Goal: Information Seeking & Learning: Learn about a topic

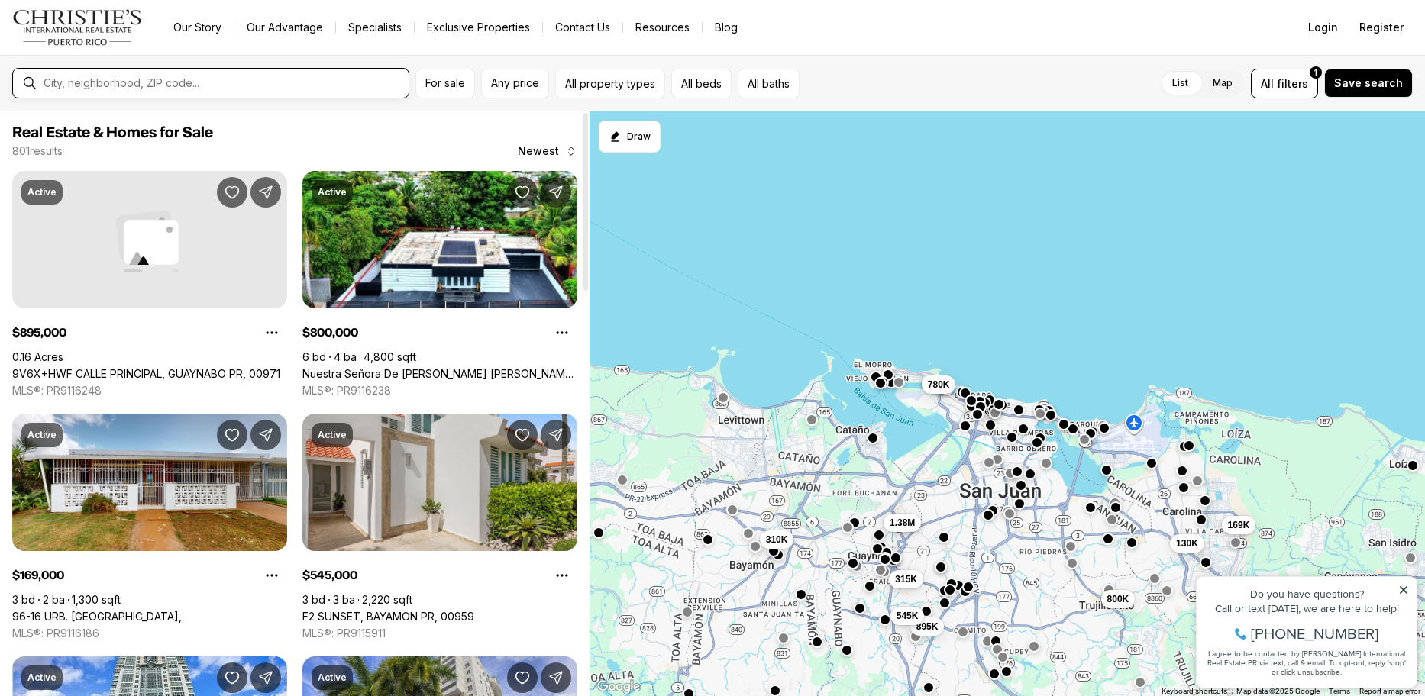
click at [327, 87] on input "text" at bounding box center [223, 83] width 359 height 12
click at [167, 89] on input "text" at bounding box center [223, 83] width 359 height 12
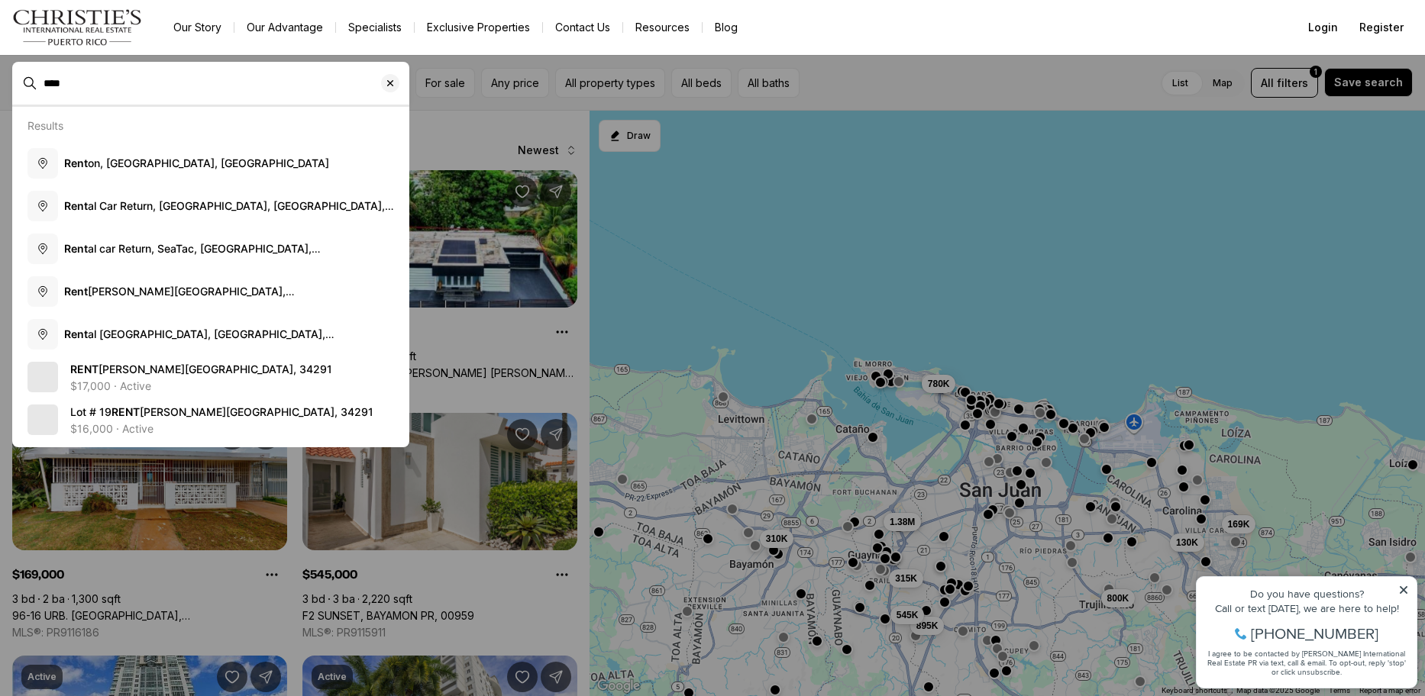
type input "****"
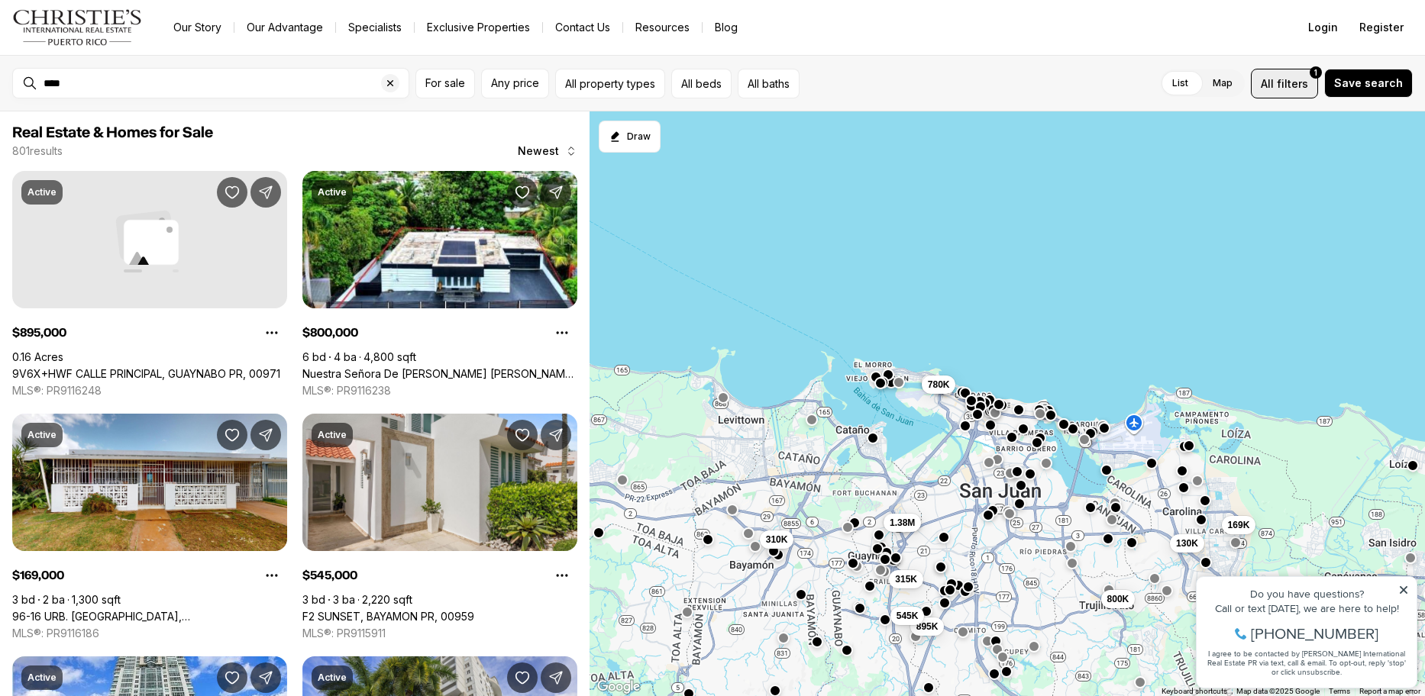
click at [1289, 81] on span "filters" at bounding box center [1292, 84] width 31 height 16
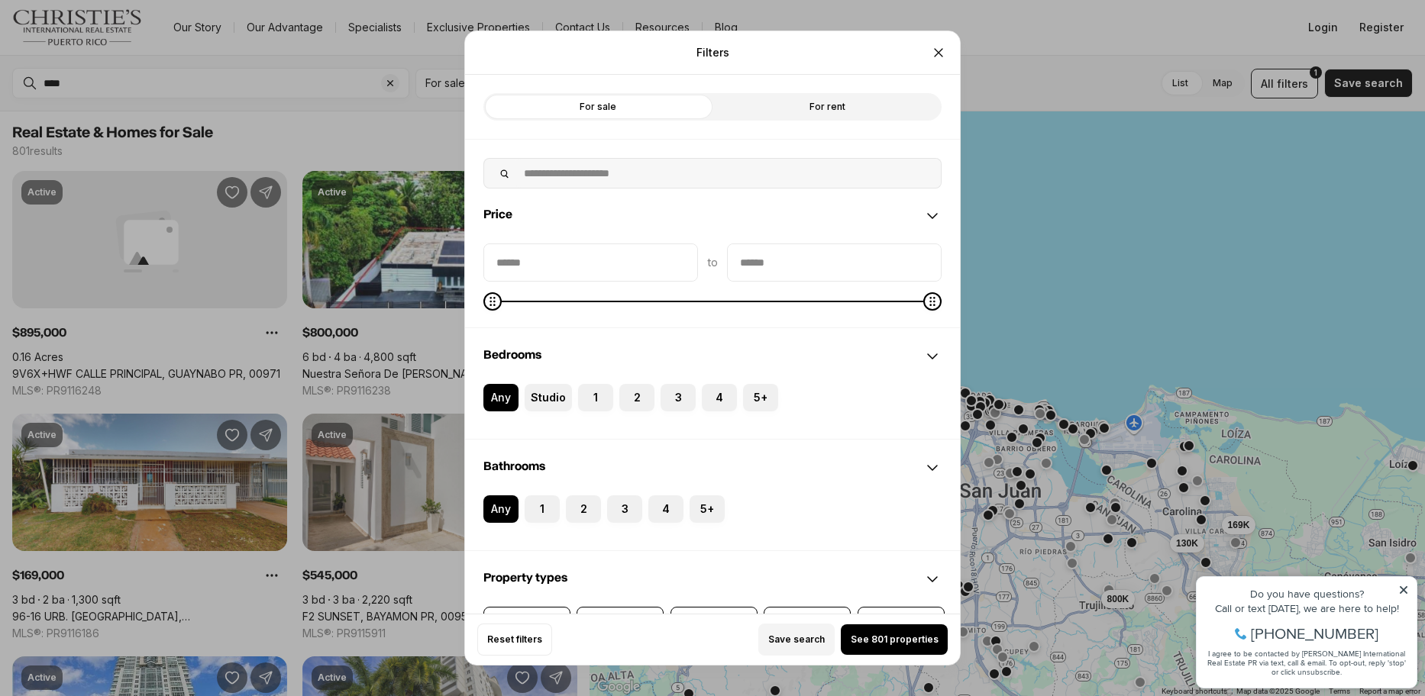
click at [816, 108] on label "For rent" at bounding box center [826, 106] width 229 height 27
click at [905, 638] on span "See 318 properties" at bounding box center [895, 640] width 88 height 12
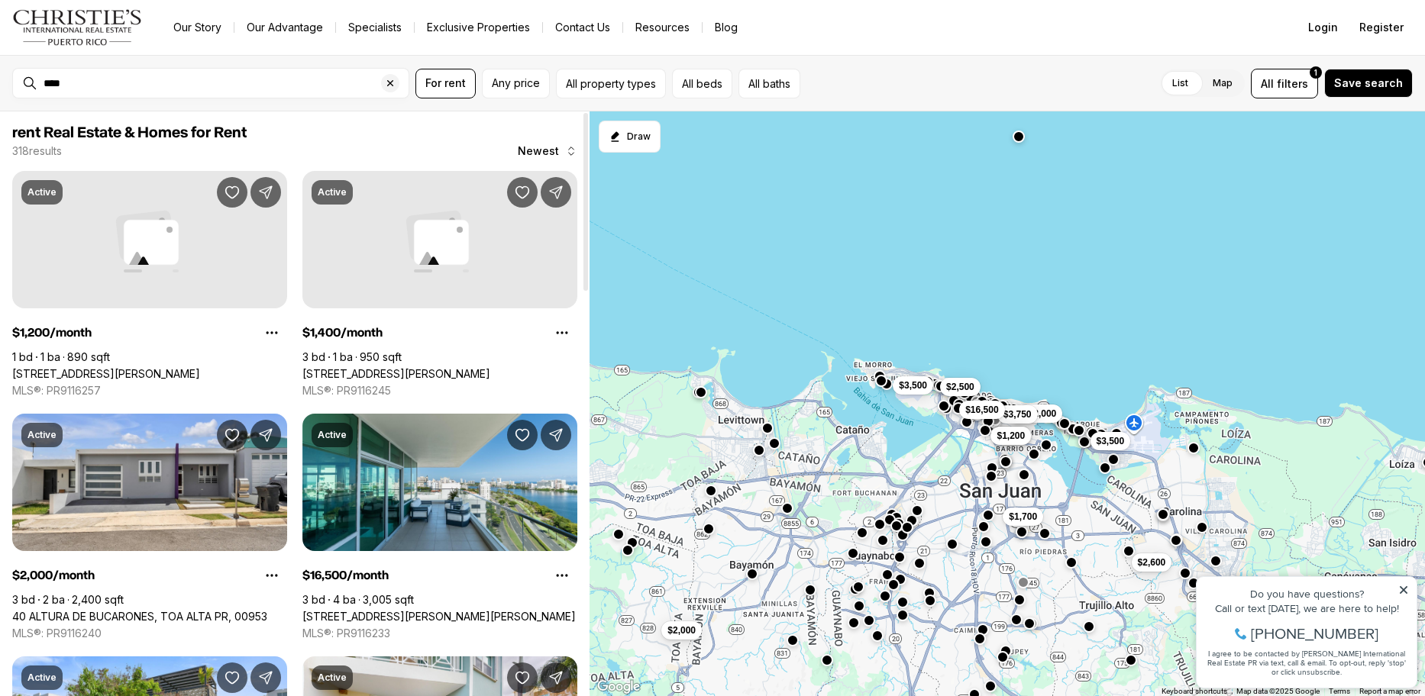
click at [567, 145] on icon "button" at bounding box center [571, 151] width 12 height 12
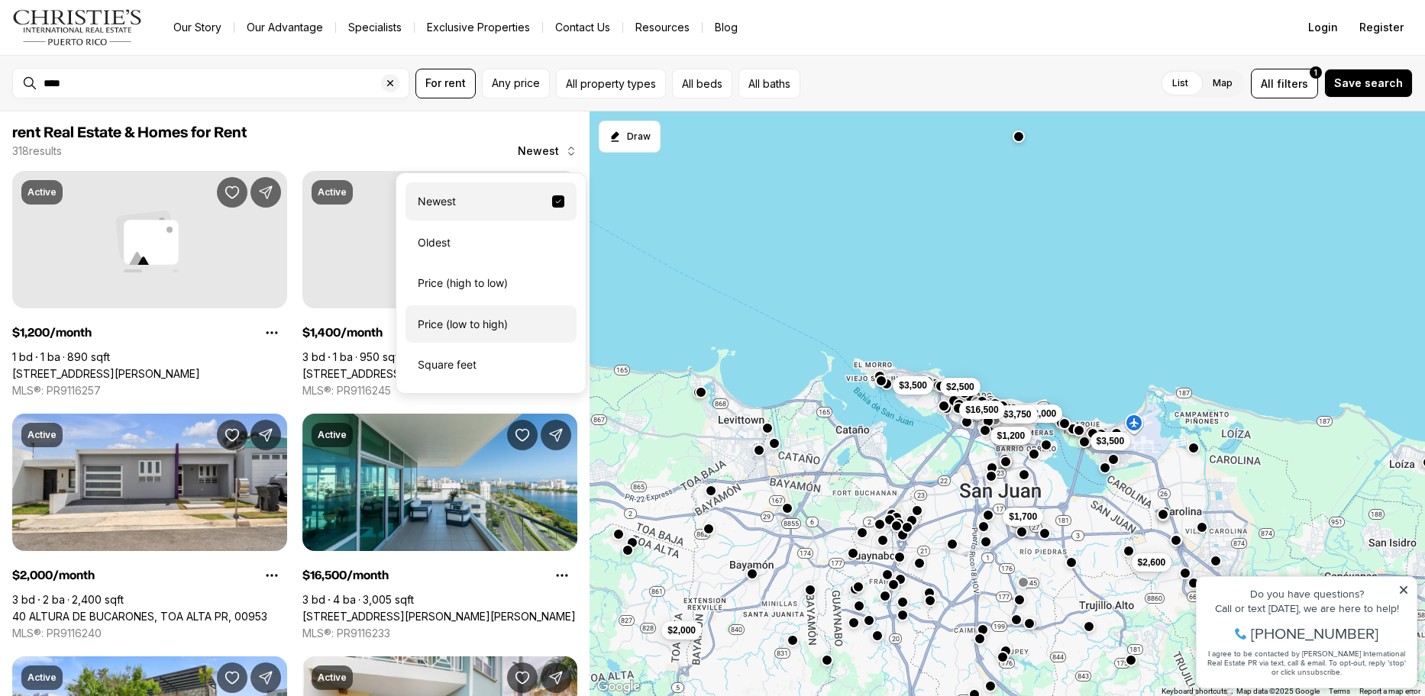
click at [494, 334] on div "Price (low to high)" at bounding box center [490, 324] width 171 height 38
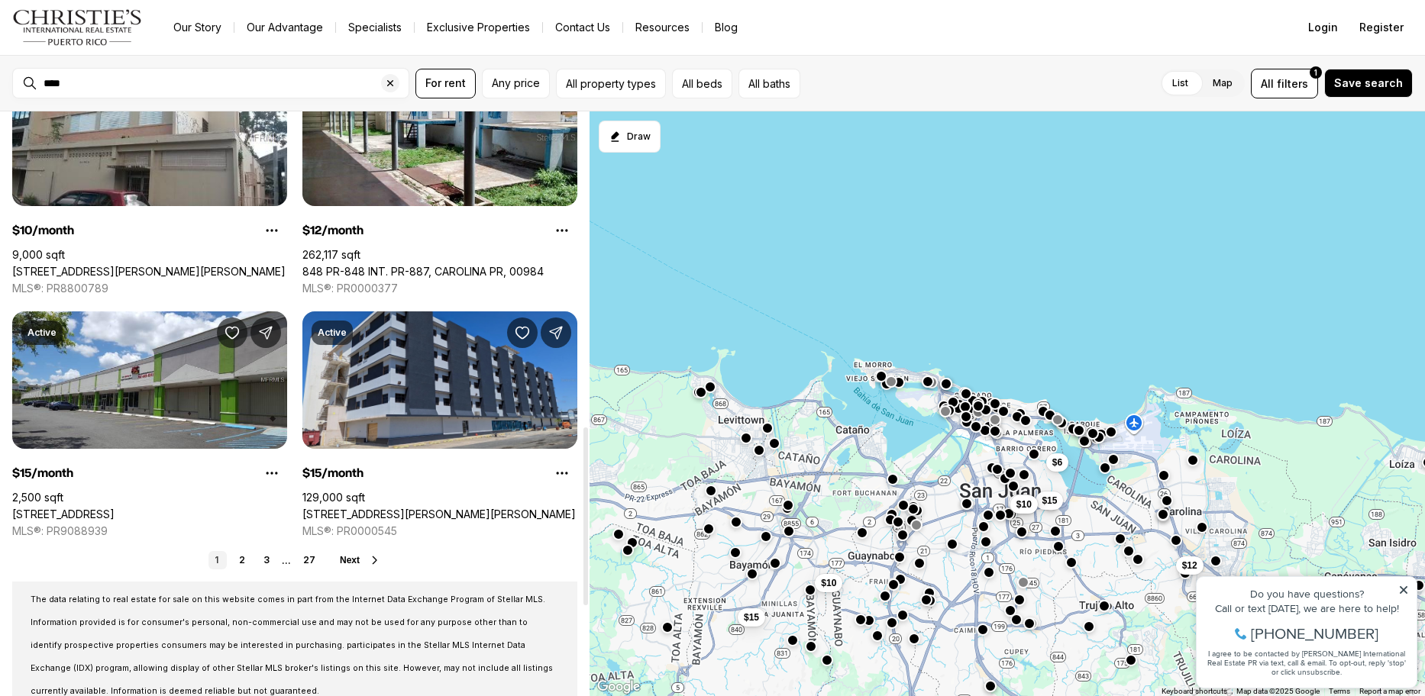
scroll to position [1145, 0]
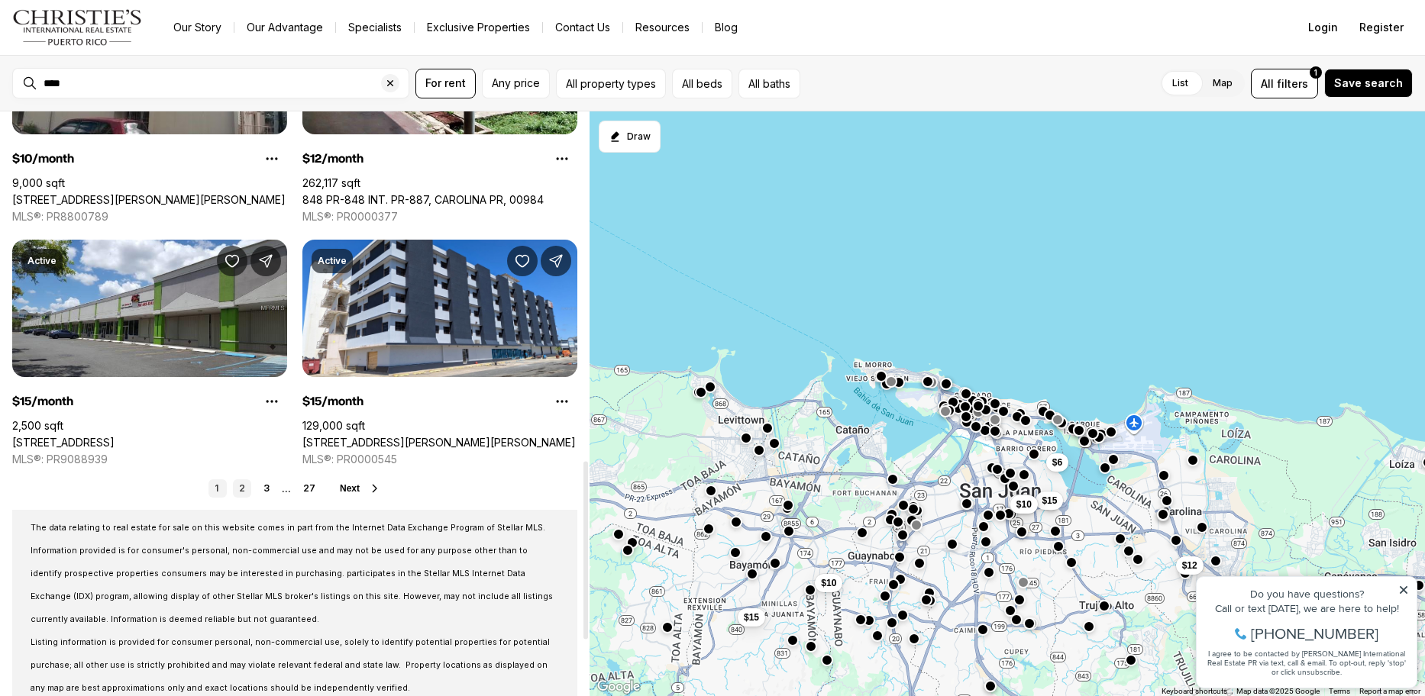
click at [239, 489] on link "2" at bounding box center [242, 488] width 18 height 18
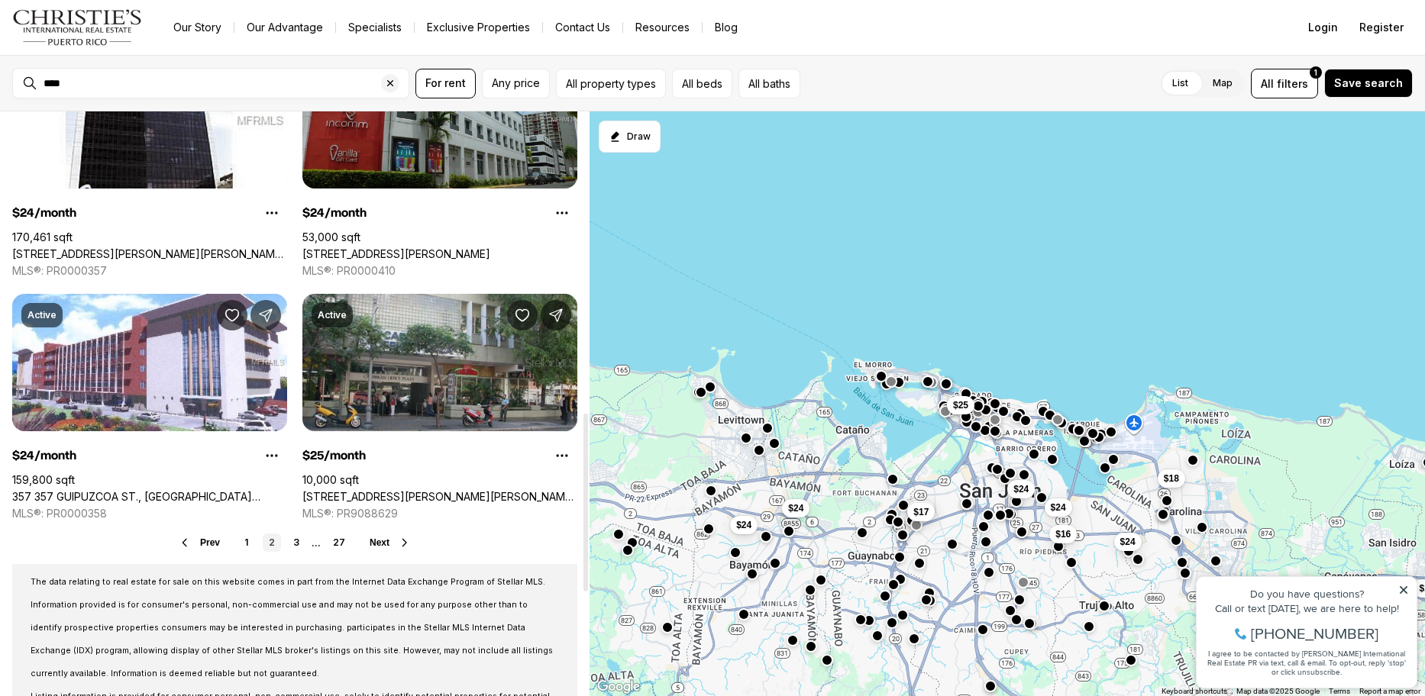
scroll to position [1145, 0]
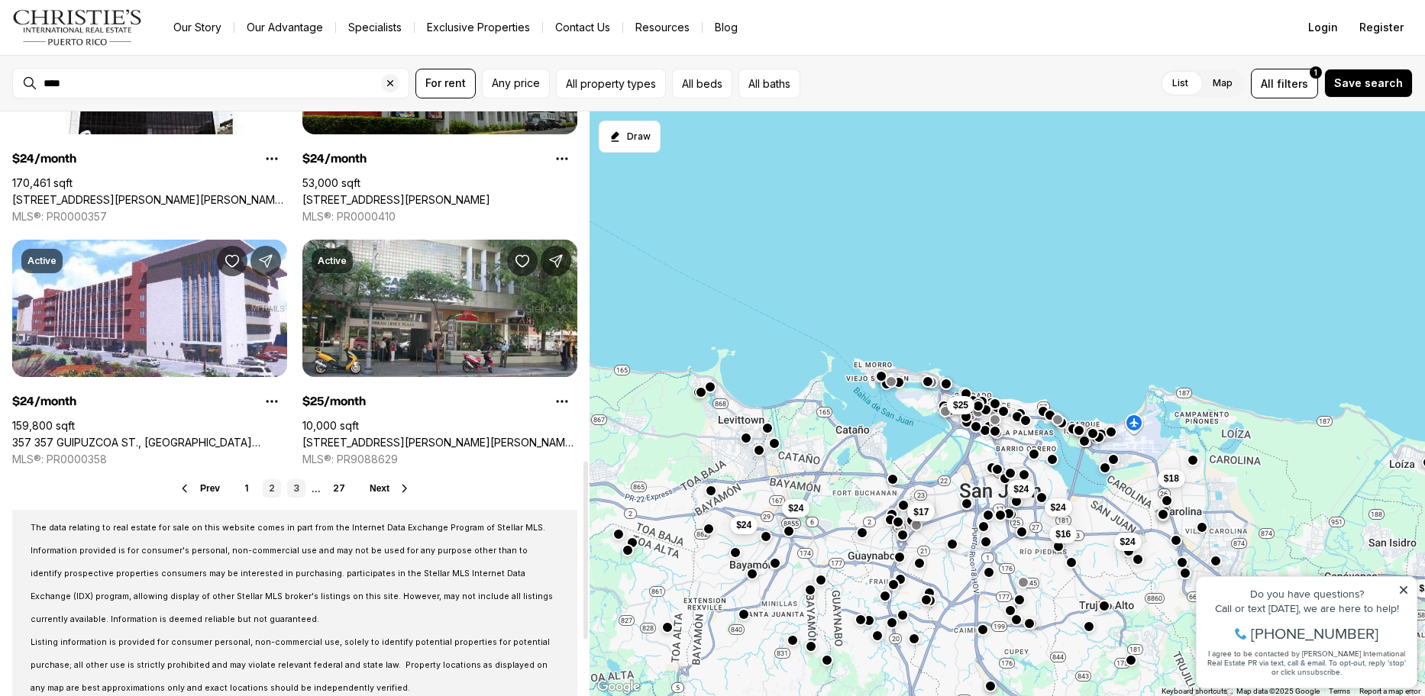
click at [293, 493] on link "3" at bounding box center [296, 488] width 18 height 18
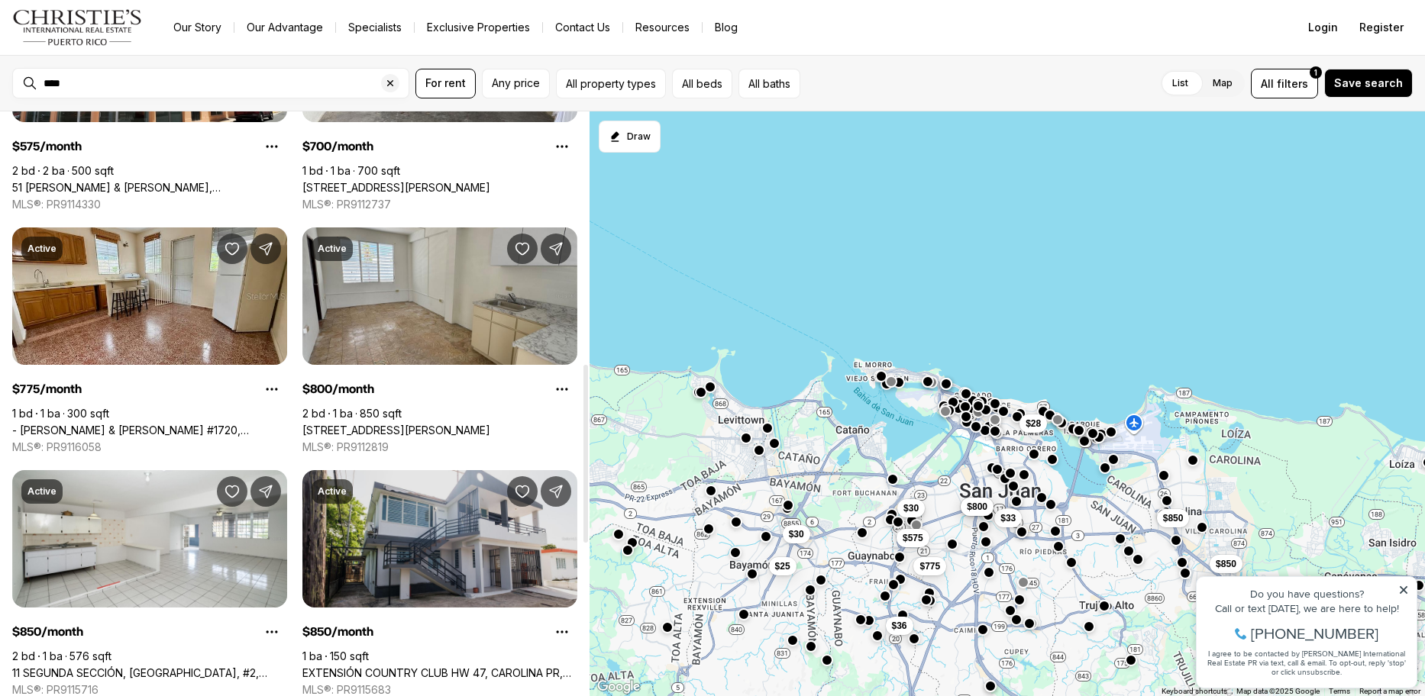
scroll to position [993, 0]
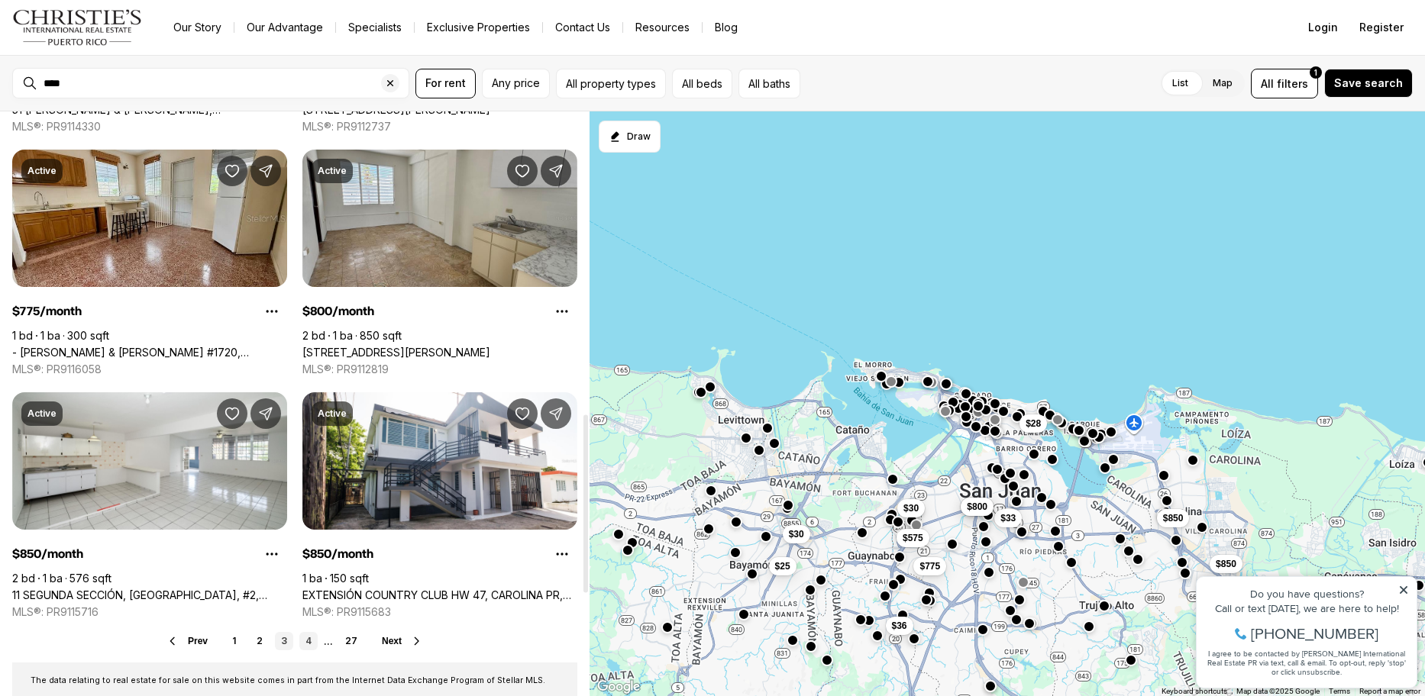
click at [301, 647] on link "4" at bounding box center [308, 641] width 18 height 18
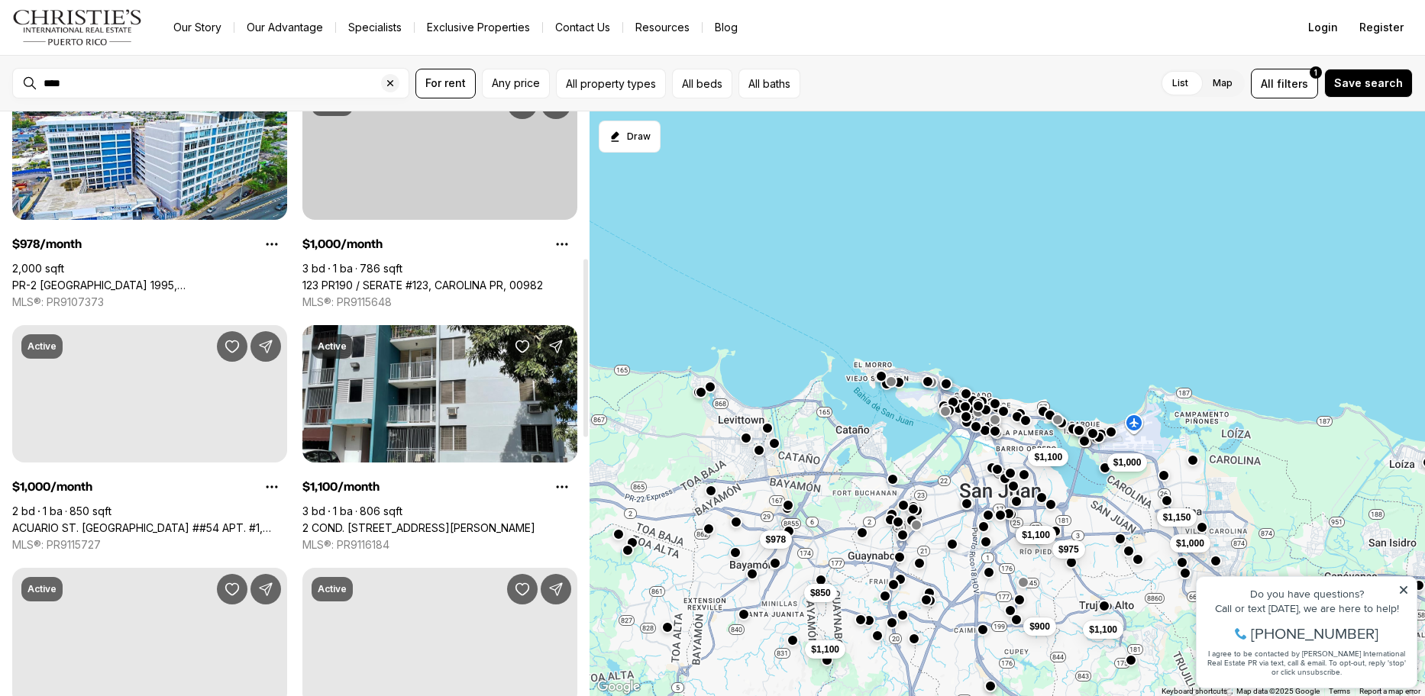
scroll to position [611, 0]
